Goal: Information Seeking & Learning: Learn about a topic

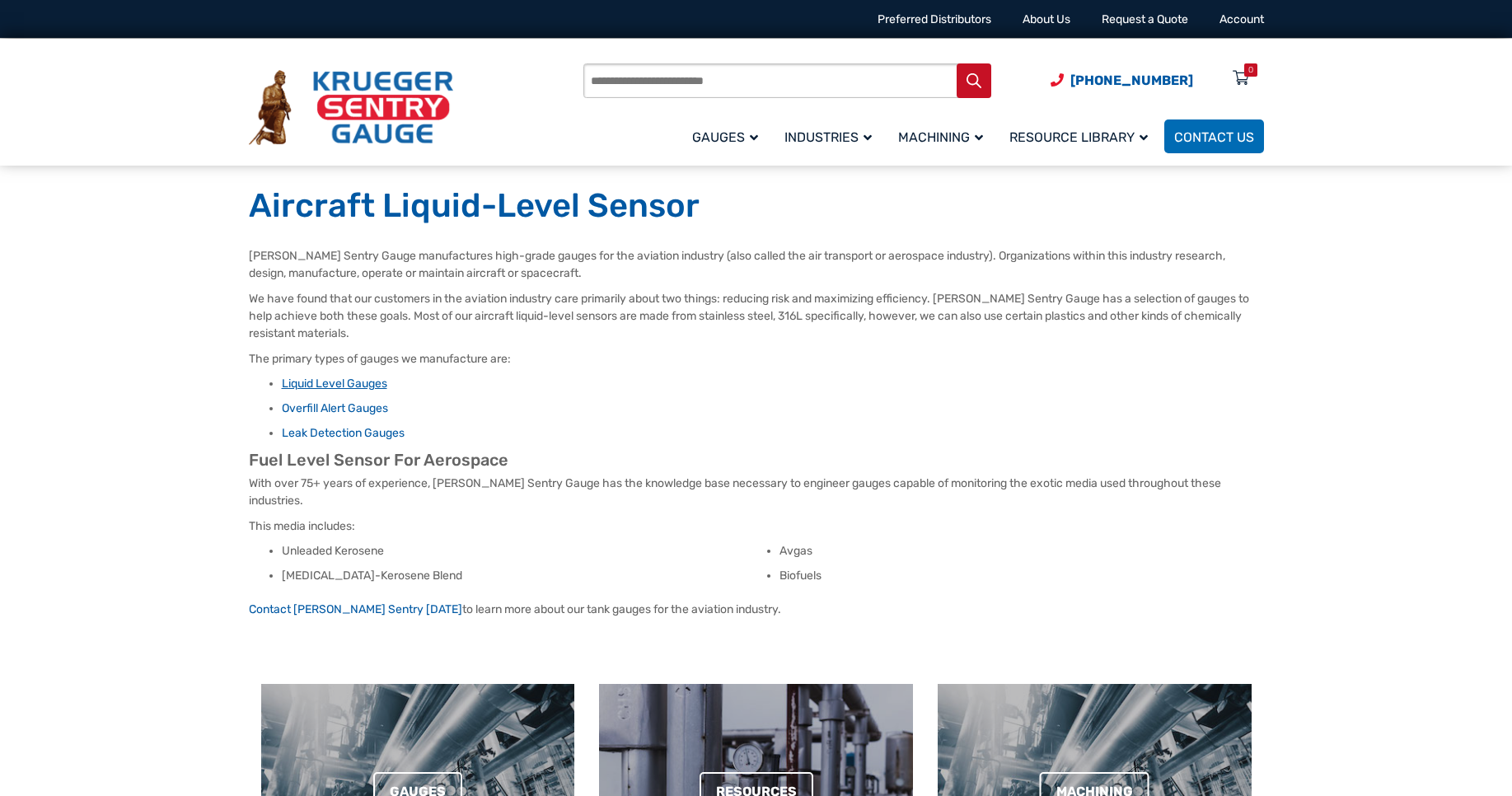
click at [380, 387] on link "Liquid Level Gauges" at bounding box center [334, 383] width 105 height 14
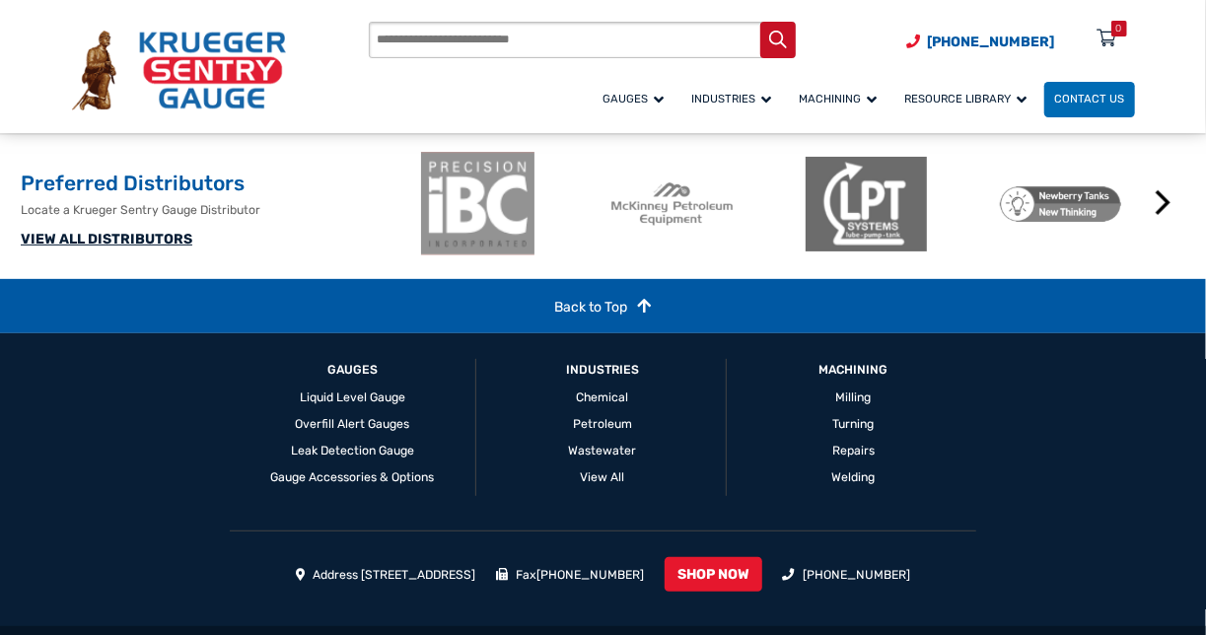
scroll to position [3950, 0]
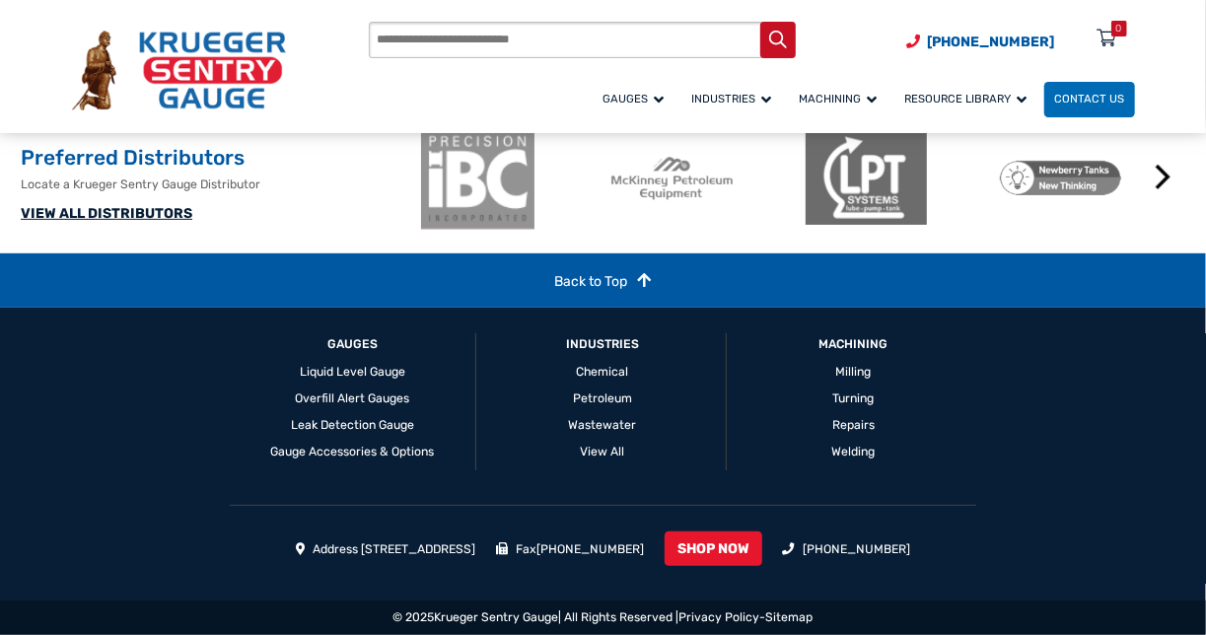
click at [476, 546] on li "Address [STREET_ADDRESS]" at bounding box center [386, 549] width 180 height 18
click at [468, 544] on li "Address [STREET_ADDRESS]" at bounding box center [386, 549] width 180 height 18
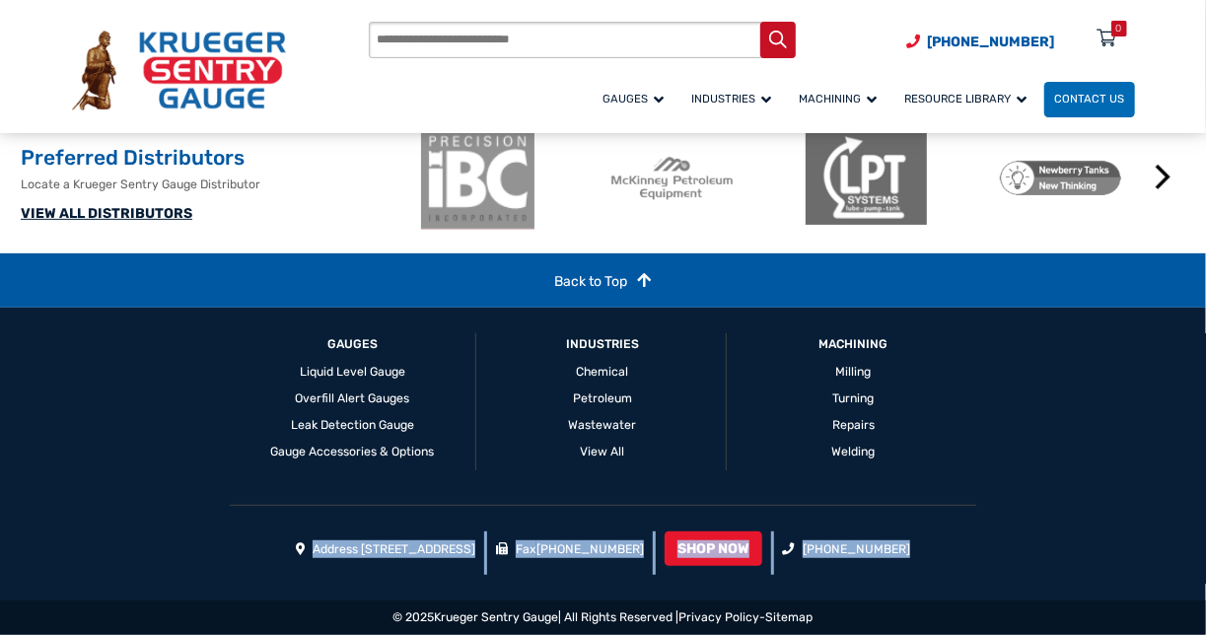
click at [468, 544] on li "Address [STREET_ADDRESS]" at bounding box center [386, 549] width 180 height 18
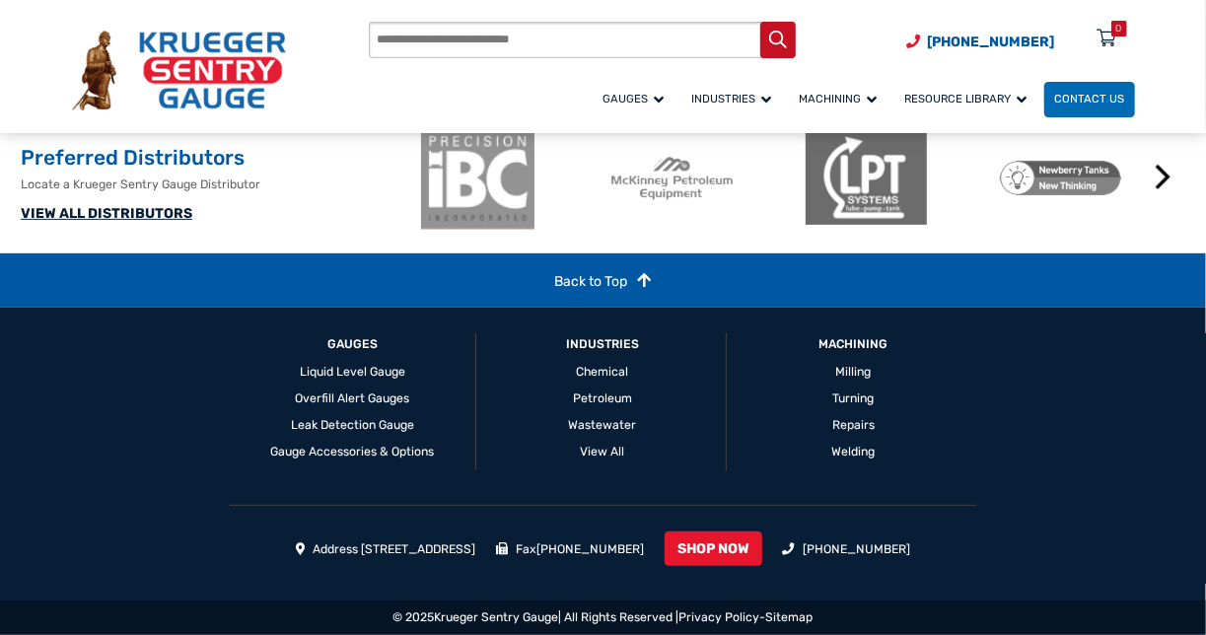
click at [468, 544] on li "Address [STREET_ADDRESS]" at bounding box center [386, 549] width 180 height 18
drag, startPoint x: 538, startPoint y: 553, endPoint x: 361, endPoint y: 552, distance: 177.5
click at [359, 552] on li "Address [STREET_ADDRESS]" at bounding box center [386, 549] width 180 height 18
copy li "Siesta Lane Green Bay, WI 54313"
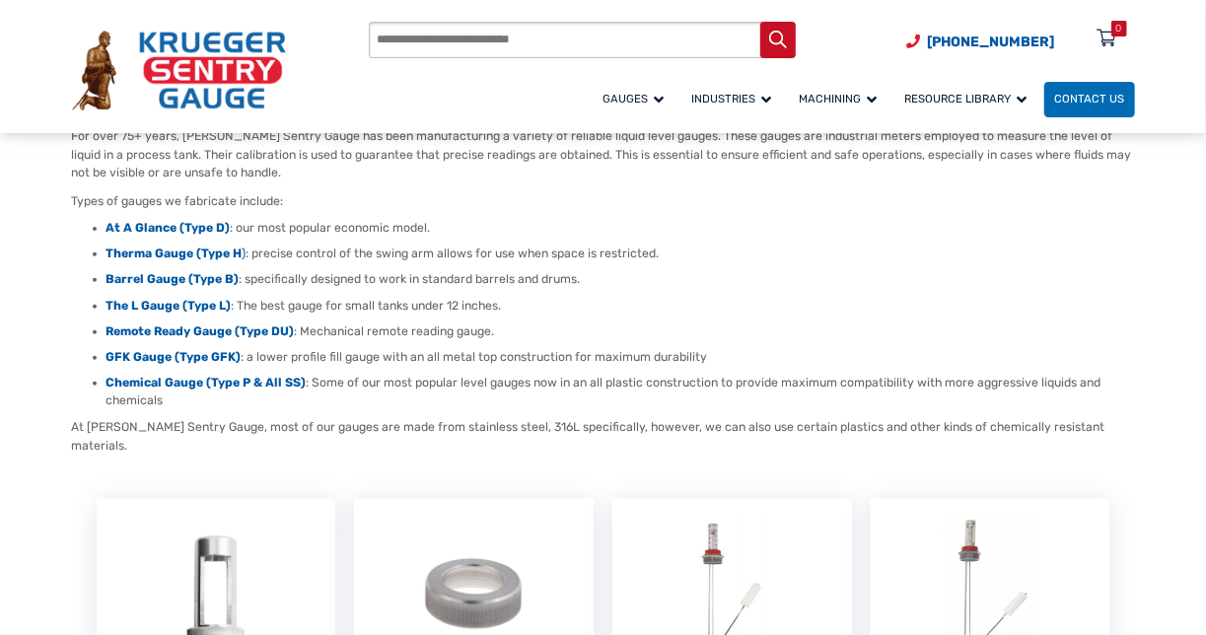
scroll to position [199, 0]
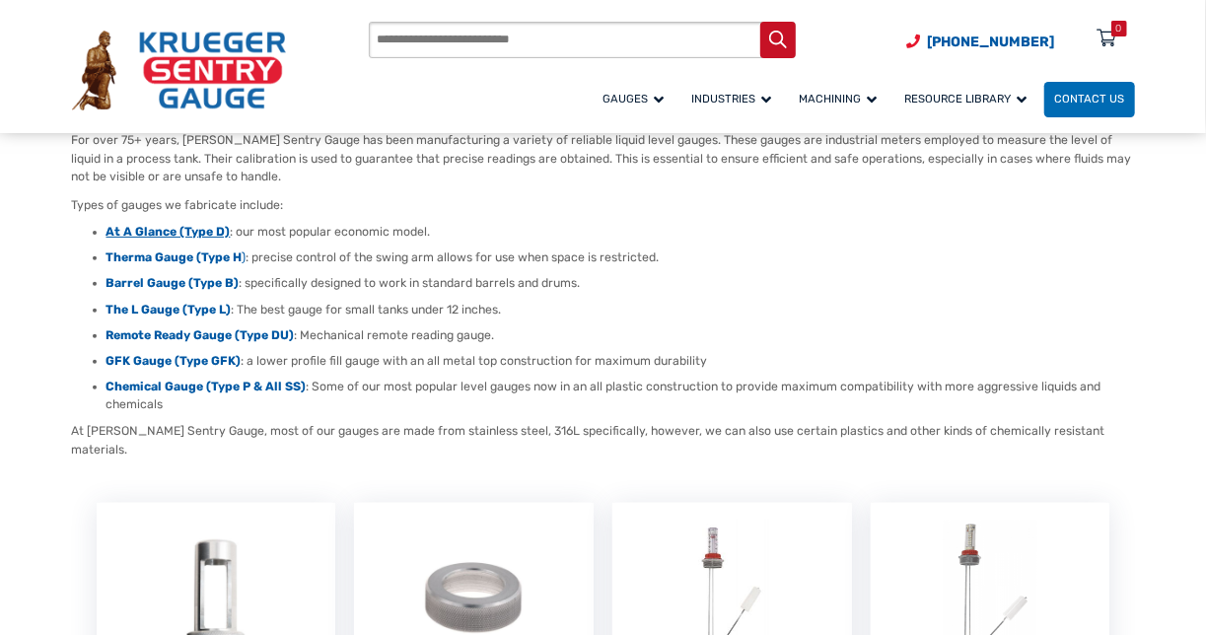
click at [175, 230] on strong "At A Glance (Type D)" at bounding box center [169, 232] width 124 height 14
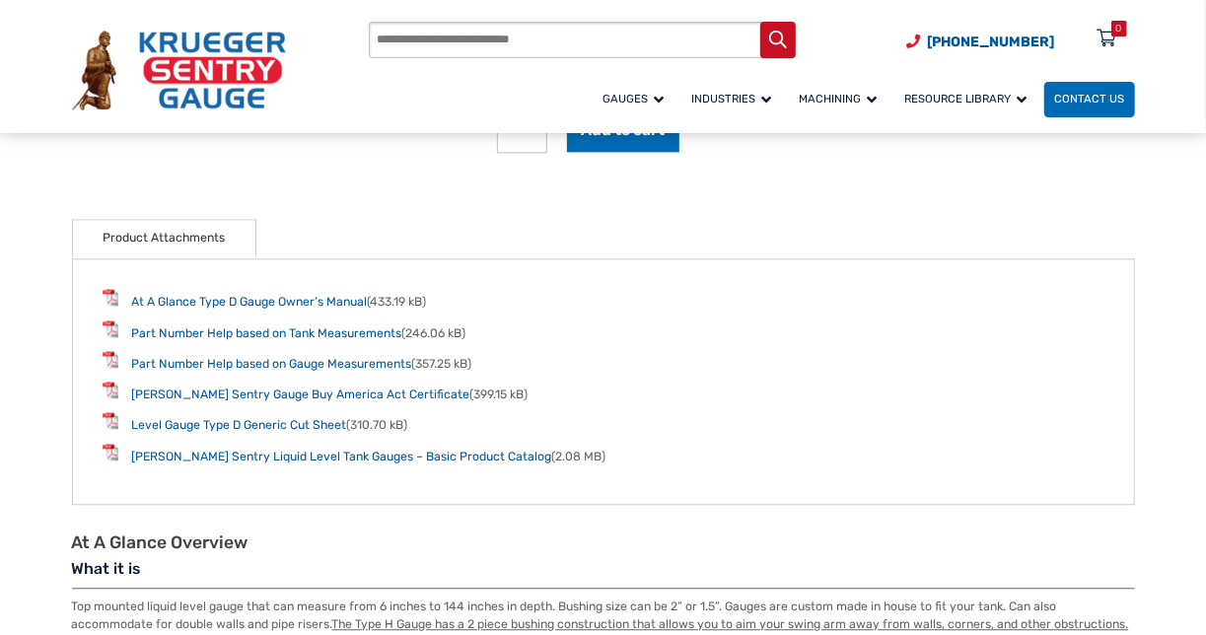
scroll to position [2063, 0]
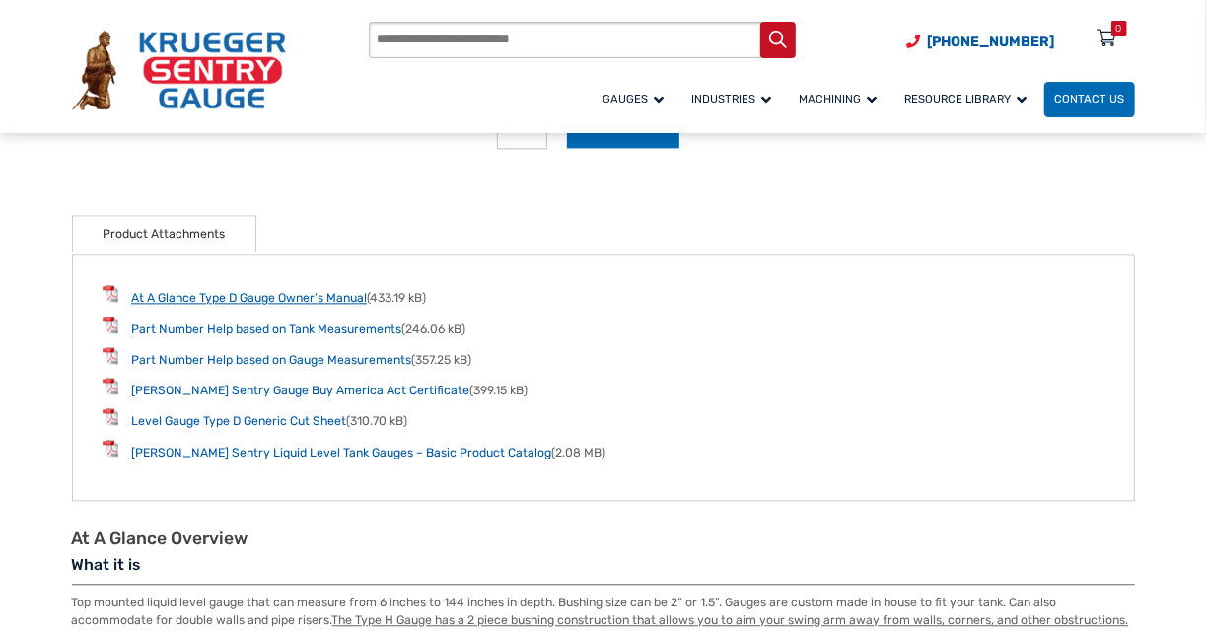
click at [307, 297] on link "At A Glance Type D Gauge Owner’s Manual" at bounding box center [249, 298] width 236 height 14
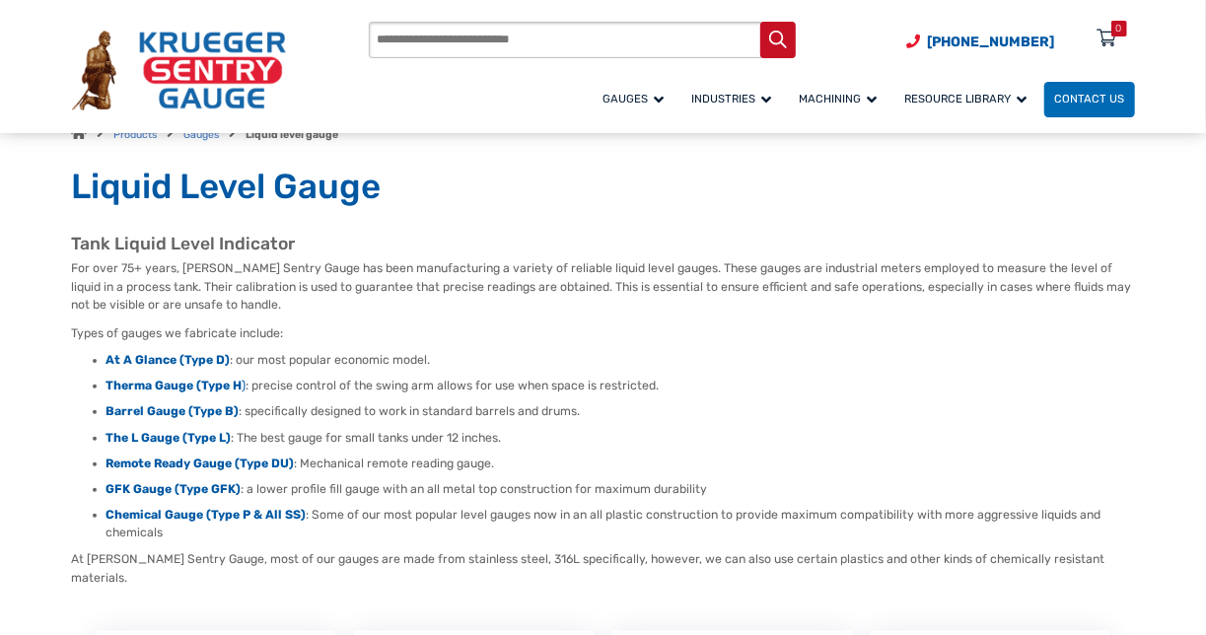
scroll to position [67, 0]
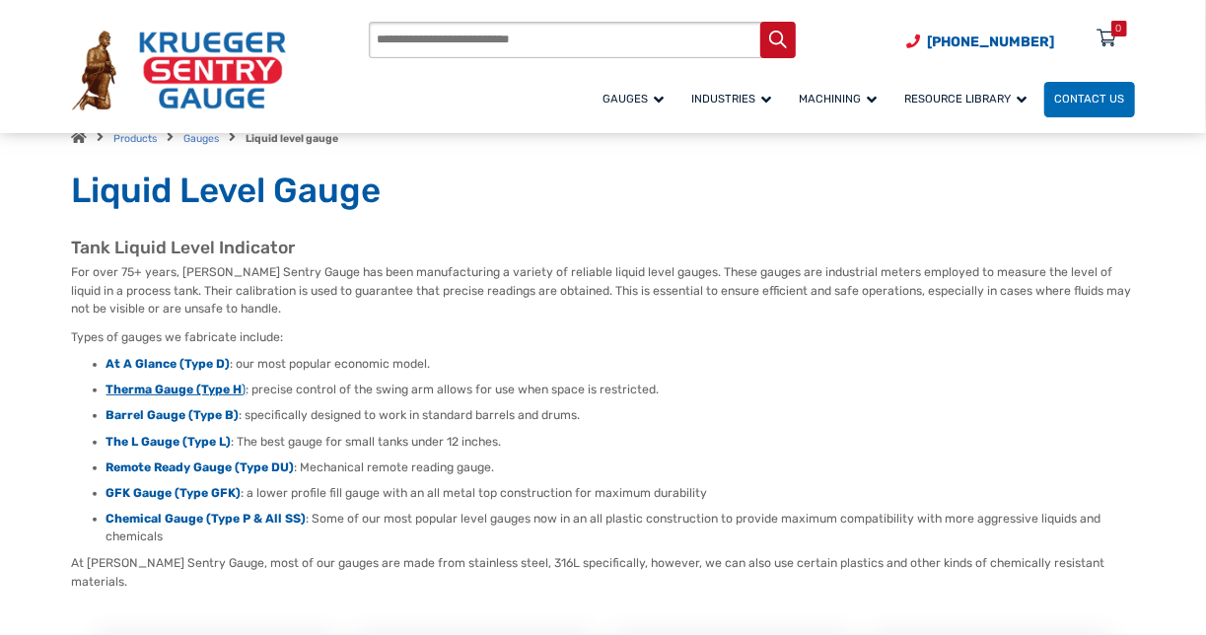
click at [198, 391] on strong "Therma Gauge (Type H" at bounding box center [175, 390] width 136 height 14
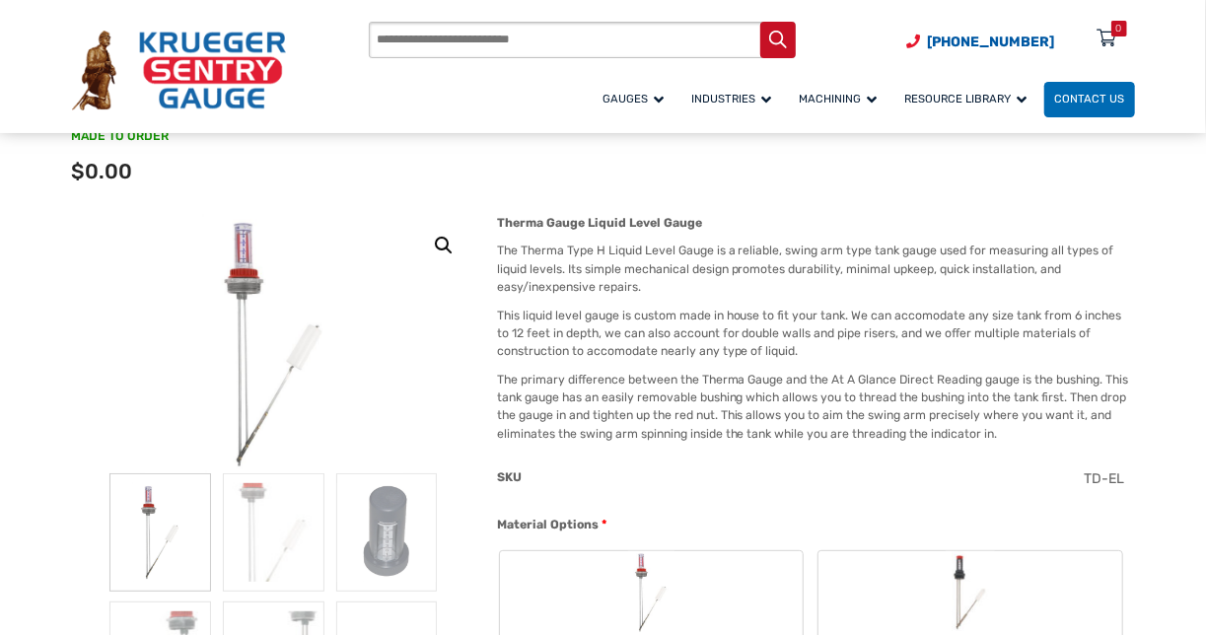
scroll to position [164, 0]
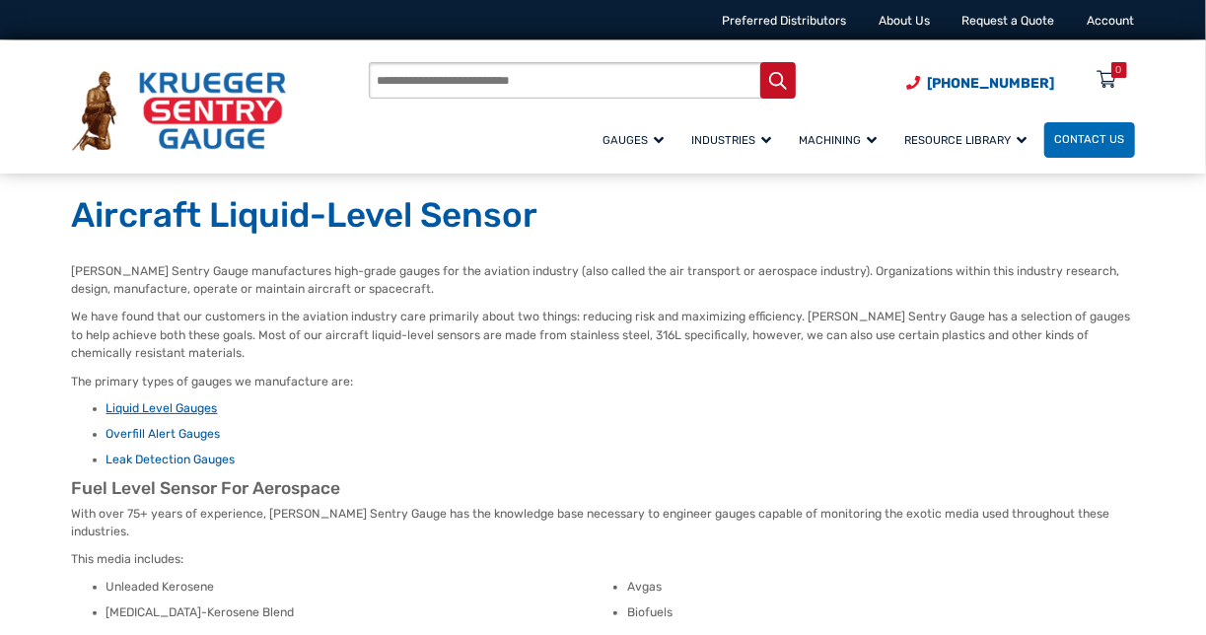
click at [183, 413] on link "Liquid Level Gauges" at bounding box center [162, 408] width 111 height 14
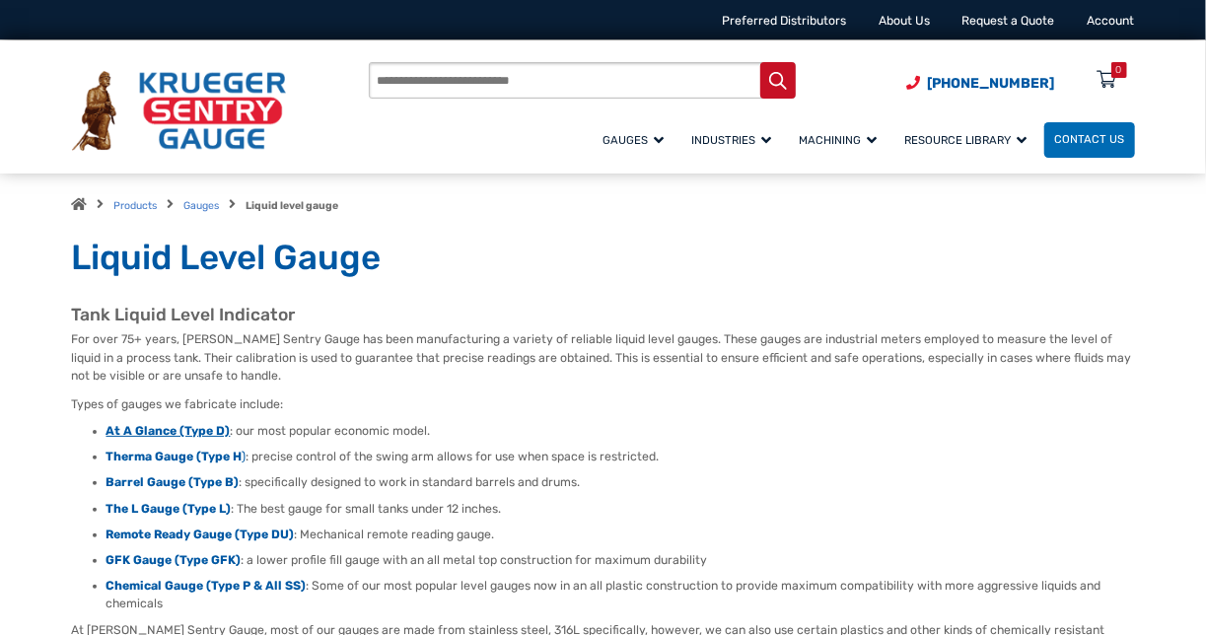
click at [175, 435] on strong "At A Glance (Type D)" at bounding box center [169, 431] width 124 height 14
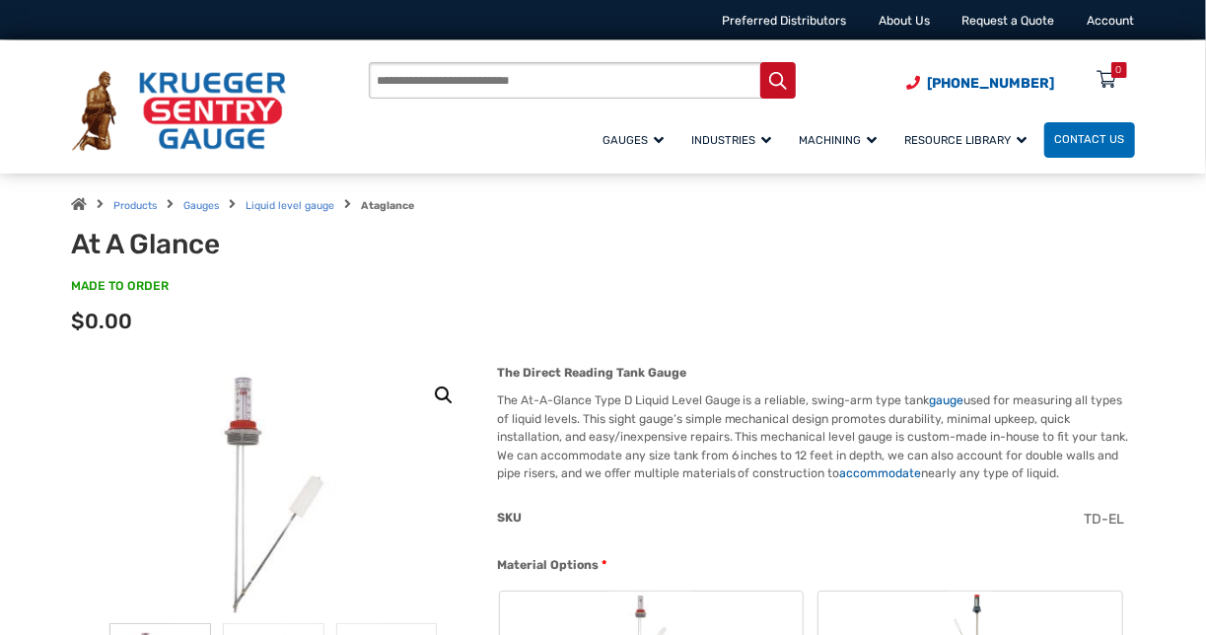
click at [508, 514] on span "SKU" at bounding box center [509, 518] width 25 height 14
click at [895, 475] on link "accommodate" at bounding box center [881, 473] width 82 height 14
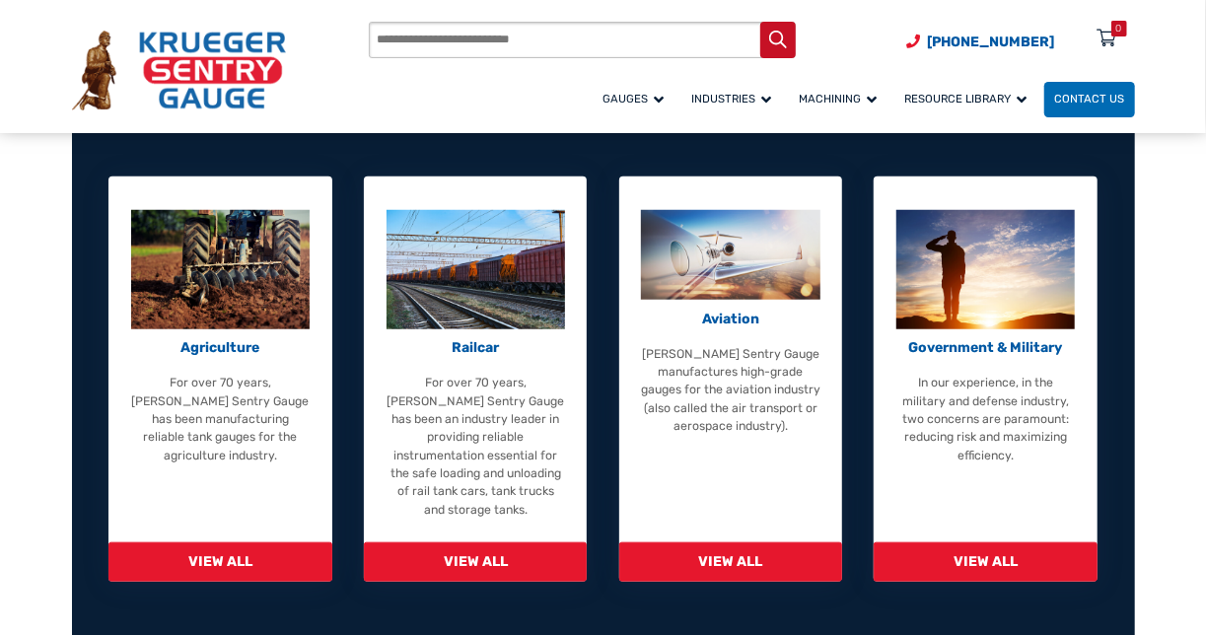
scroll to position [684, 0]
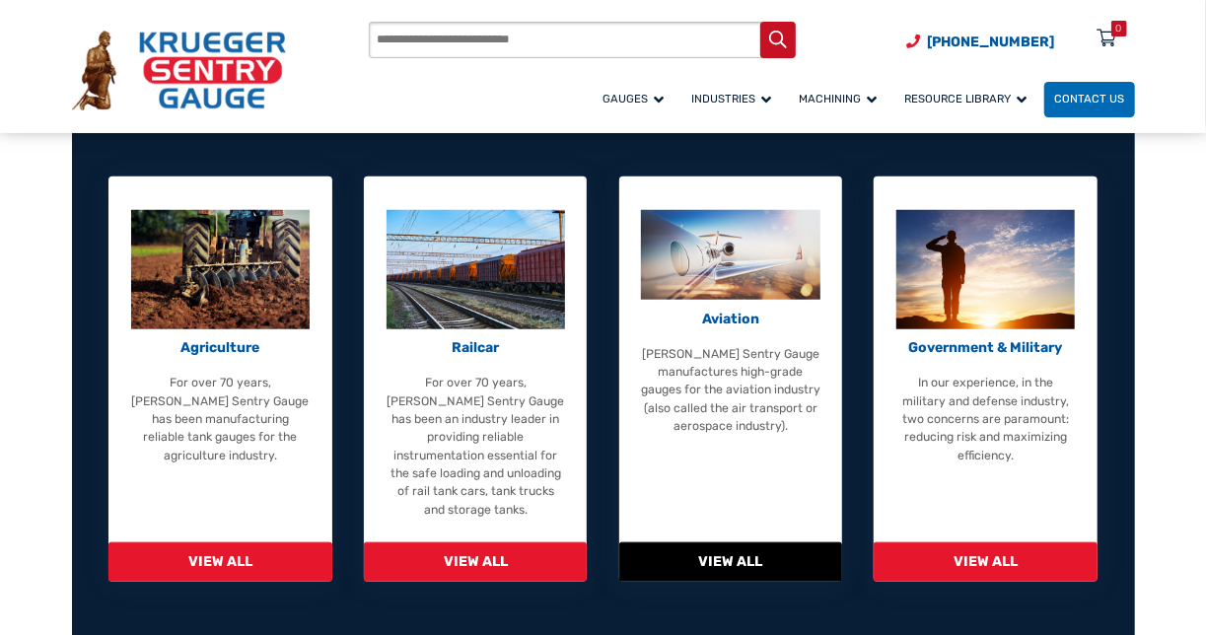
click at [700, 556] on span "View All" at bounding box center [730, 562] width 223 height 40
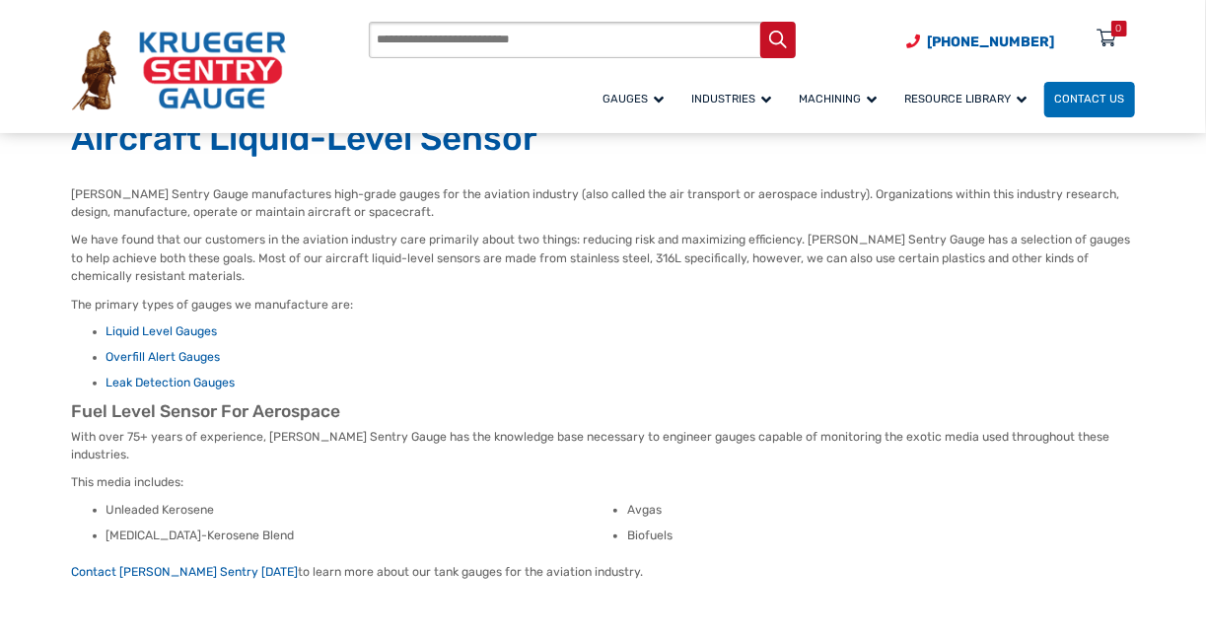
scroll to position [47, 0]
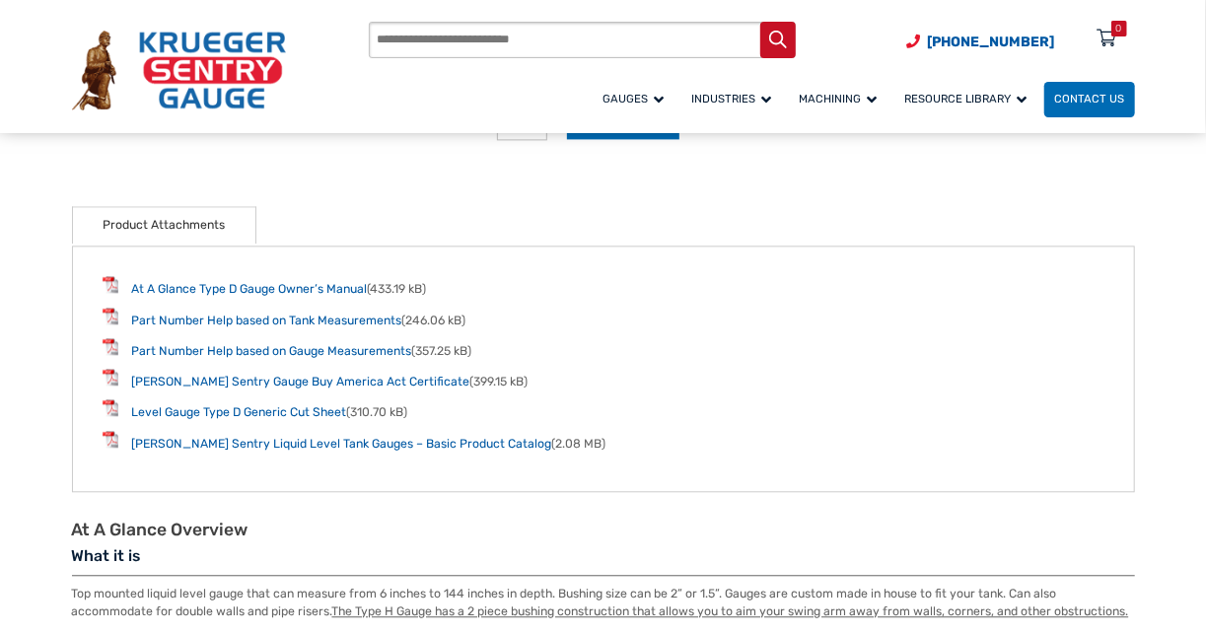
scroll to position [2078, 0]
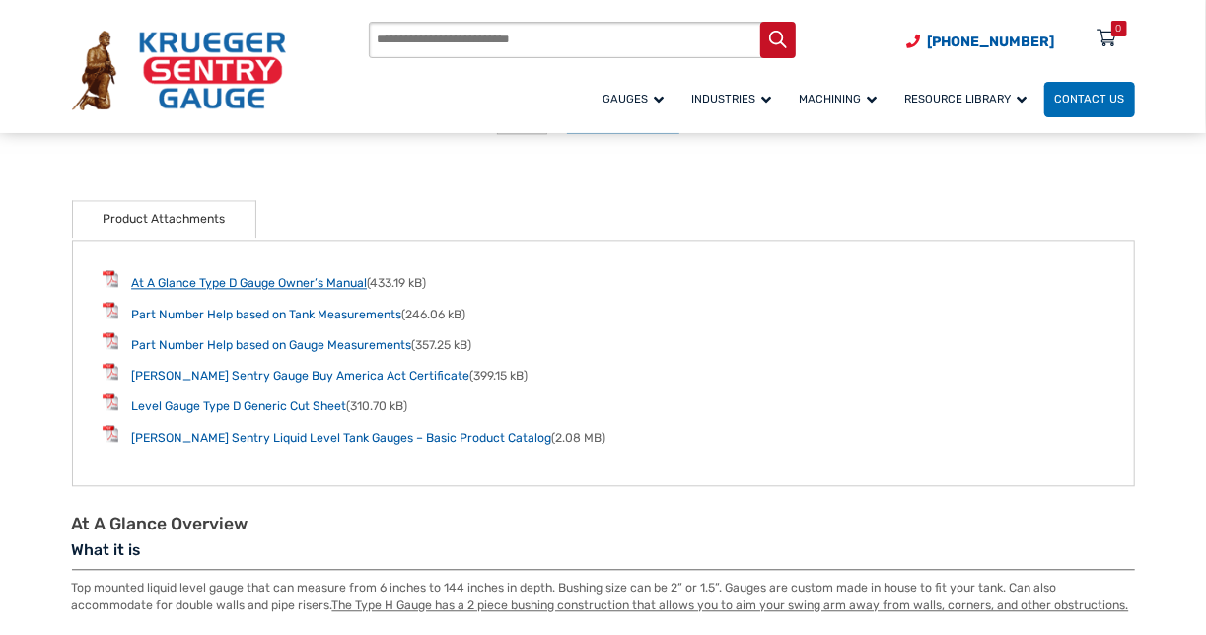
click at [308, 286] on link "At A Glance Type D Gauge Owner’s Manual" at bounding box center [249, 283] width 236 height 14
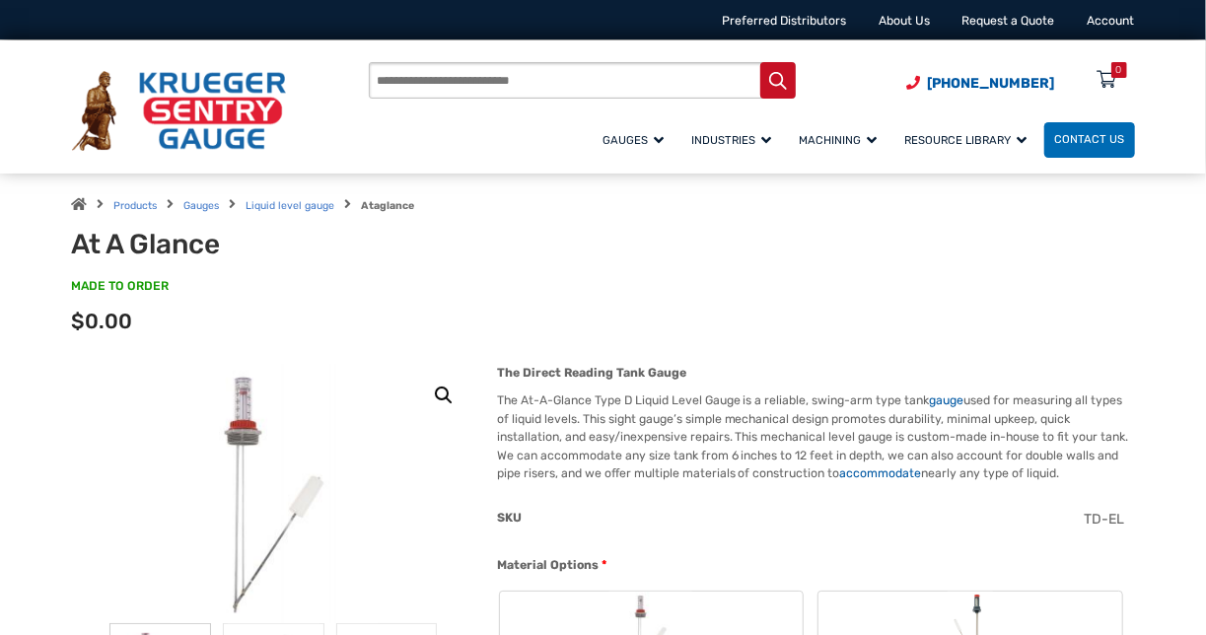
scroll to position [0, 0]
